Goal: Contribute content

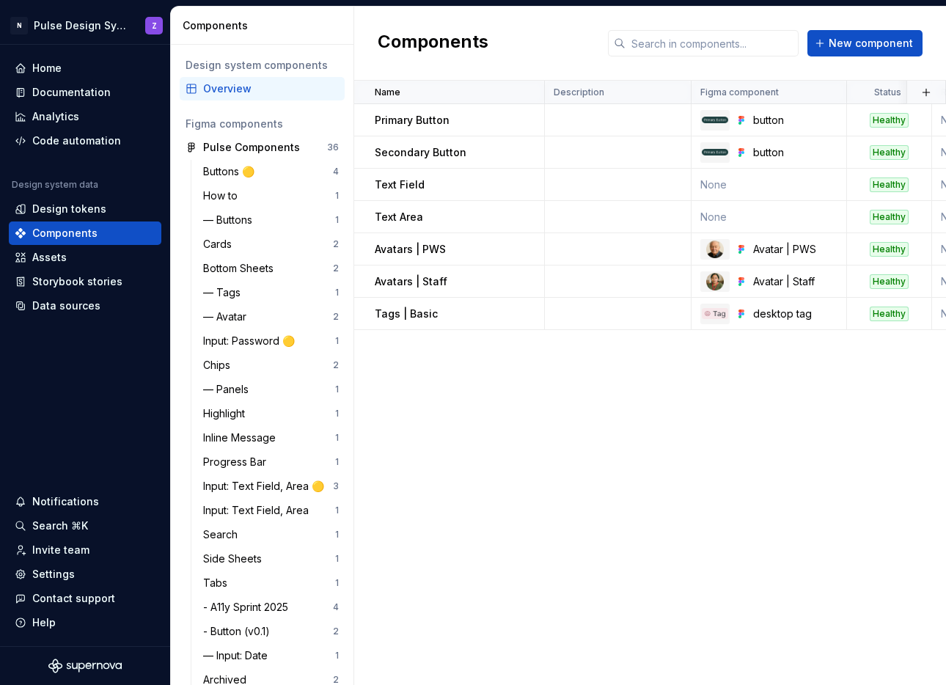
click at [249, 90] on div "Overview" at bounding box center [271, 88] width 136 height 15
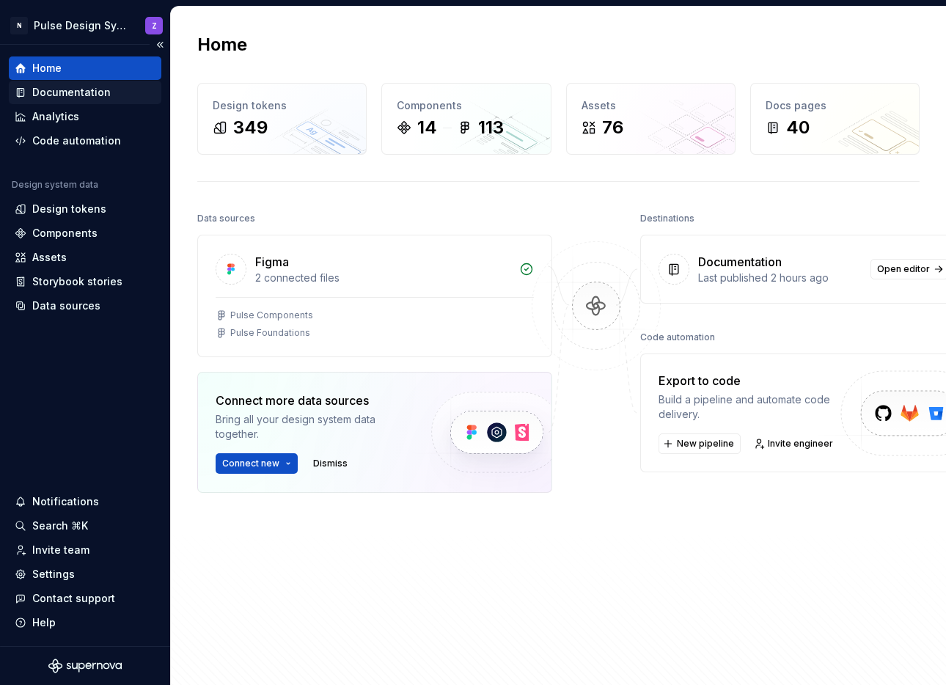
click at [62, 89] on div "Documentation" at bounding box center [71, 92] width 78 height 15
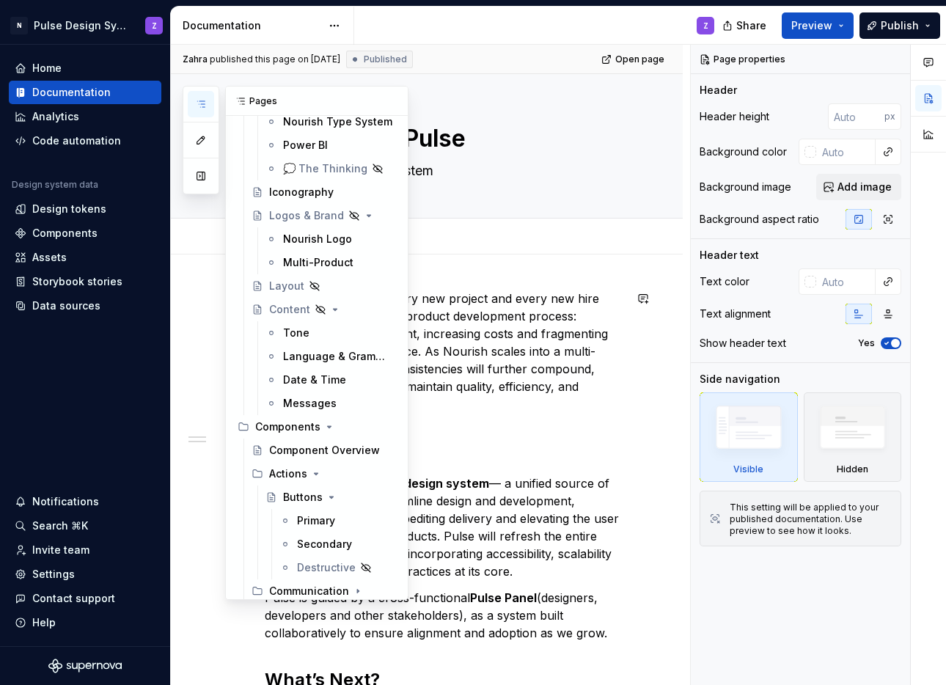
scroll to position [350, 0]
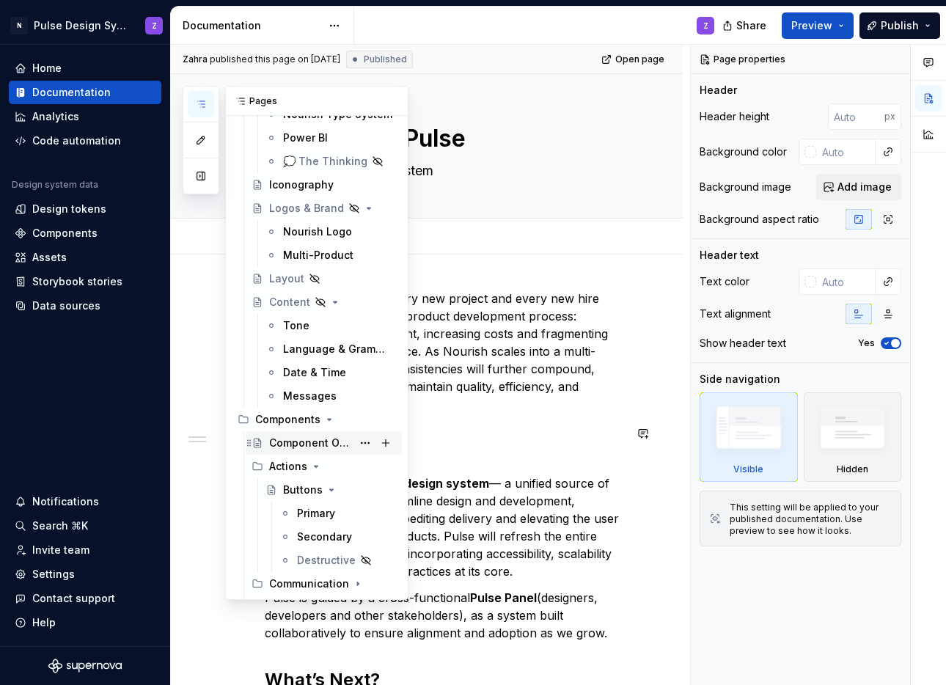
click at [293, 441] on div "Component Overview" at bounding box center [310, 443] width 83 height 15
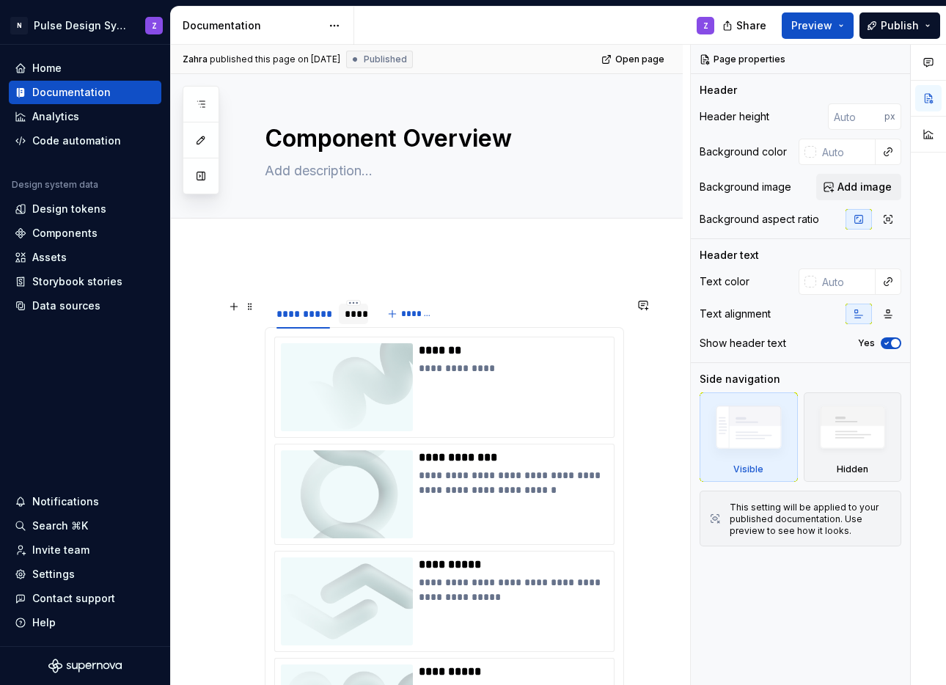
click at [353, 320] on div "****" at bounding box center [354, 314] width 18 height 15
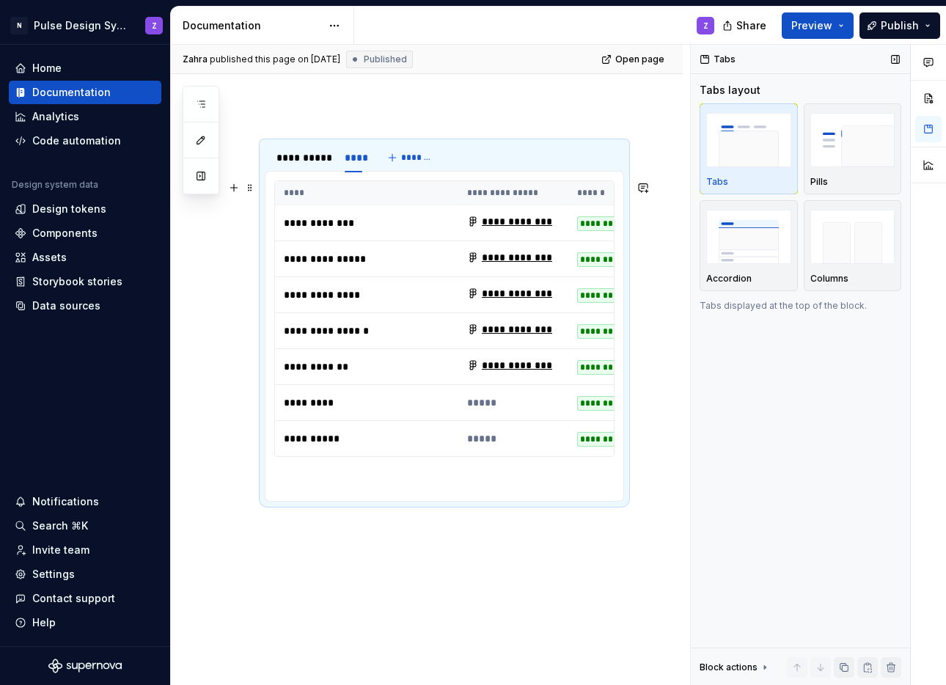
scroll to position [213, 0]
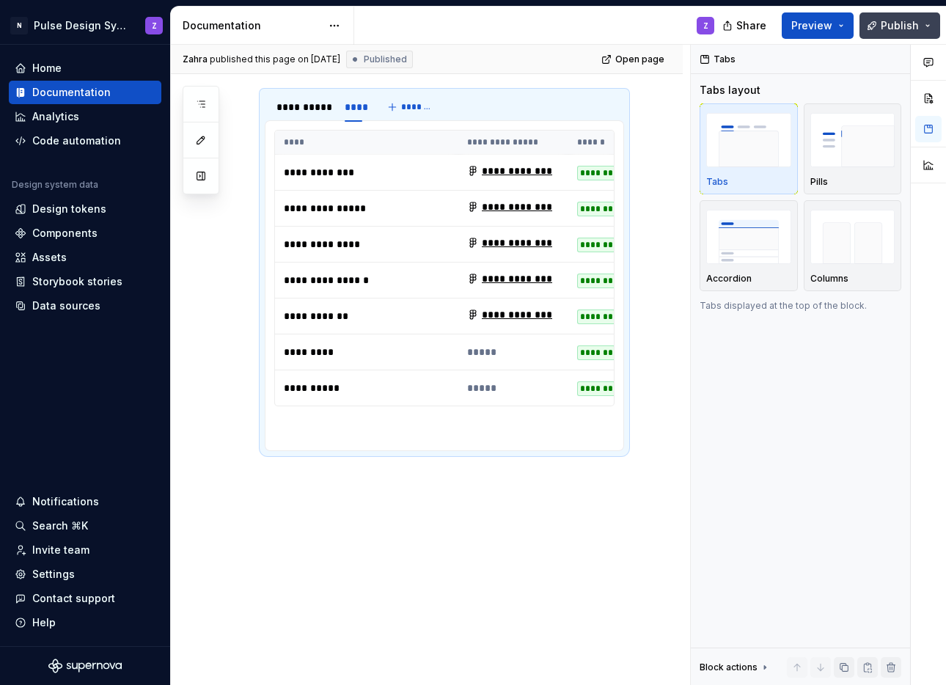
click at [889, 29] on span "Publish" at bounding box center [900, 25] width 38 height 15
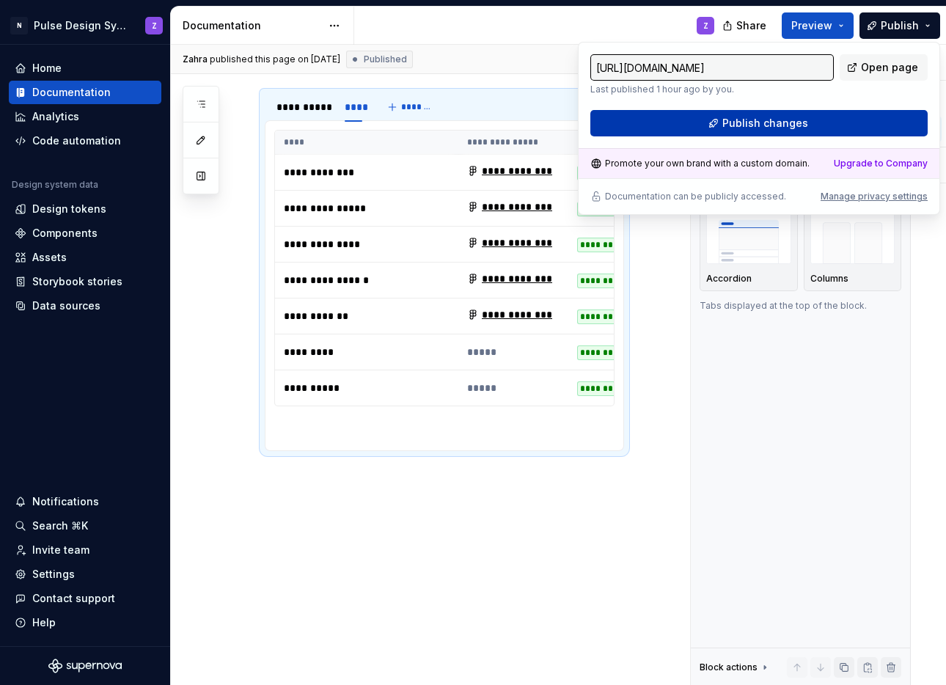
click at [812, 119] on button "Publish changes" at bounding box center [758, 123] width 337 height 26
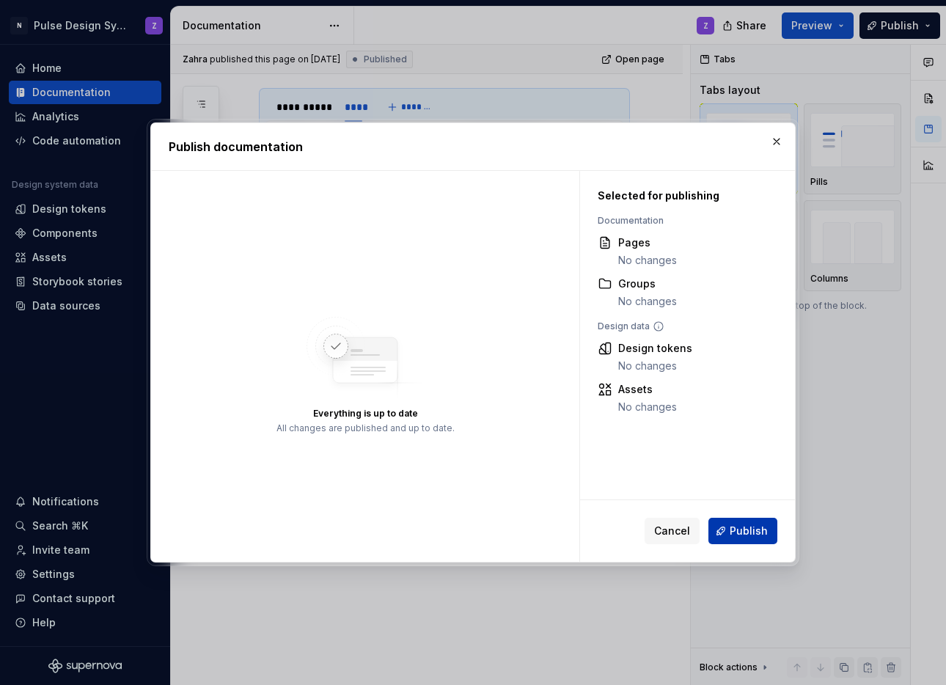
click at [737, 531] on span "Publish" at bounding box center [749, 531] width 38 height 15
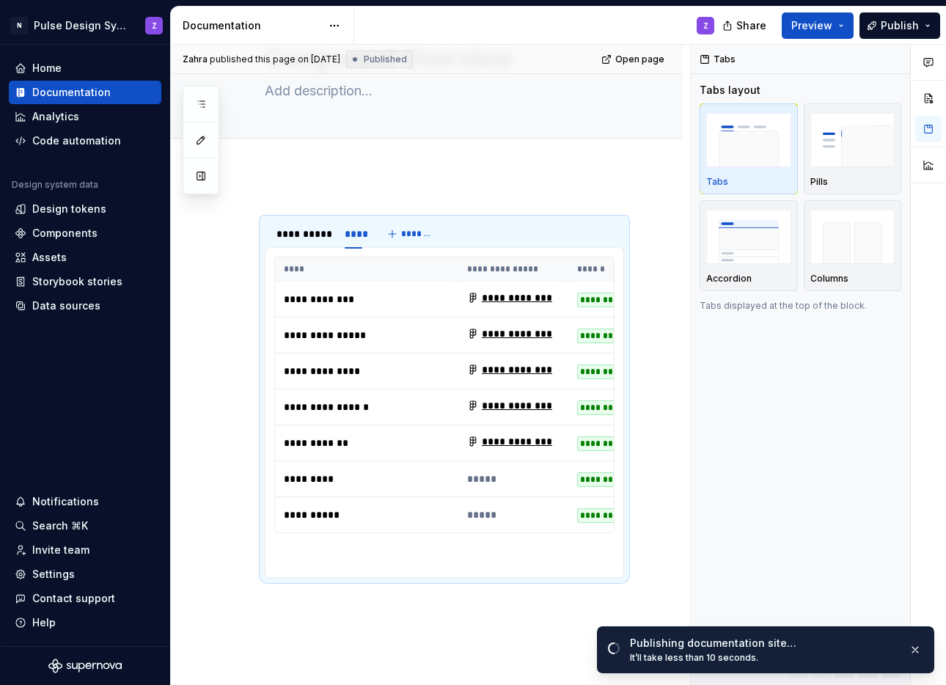
scroll to position [77, 0]
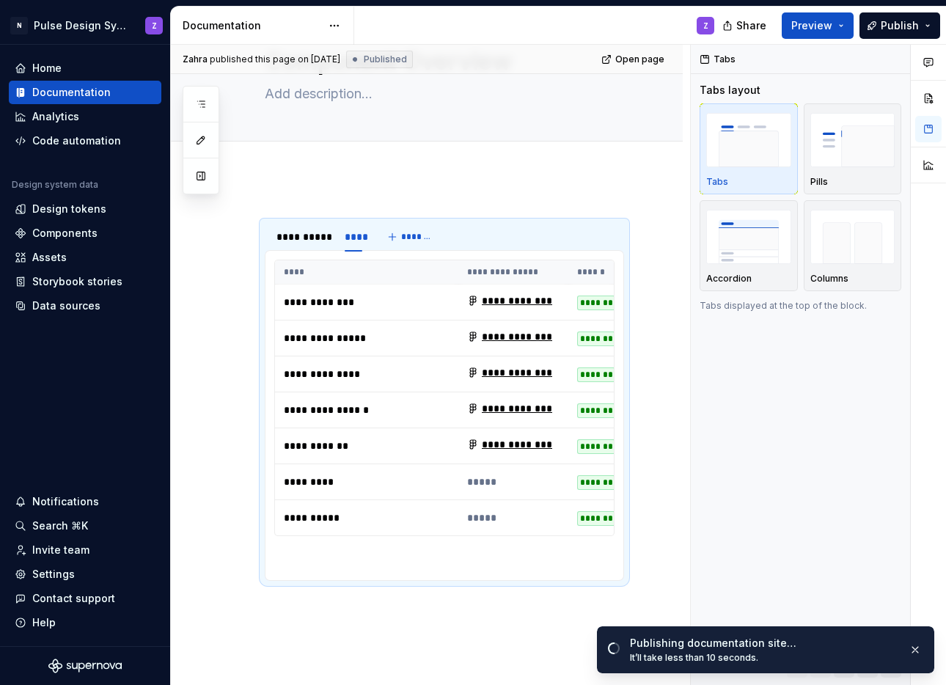
type textarea "*"
